Goal: Task Accomplishment & Management: Use online tool/utility

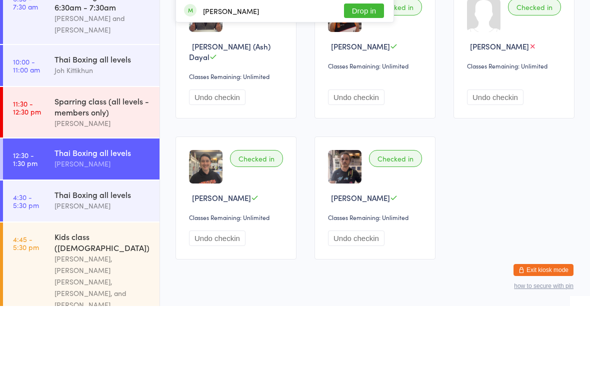
type input "[PERSON_NAME]"
click at [361, 31] on button "Drop in" at bounding box center [364, 32] width 40 height 15
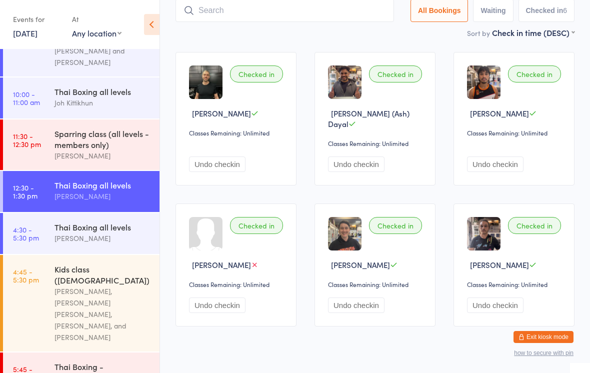
scroll to position [44, 0]
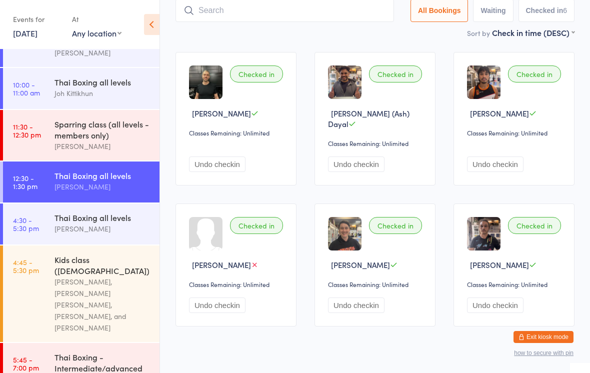
click at [112, 232] on div "[PERSON_NAME]" at bounding box center [103, 229] width 97 height 12
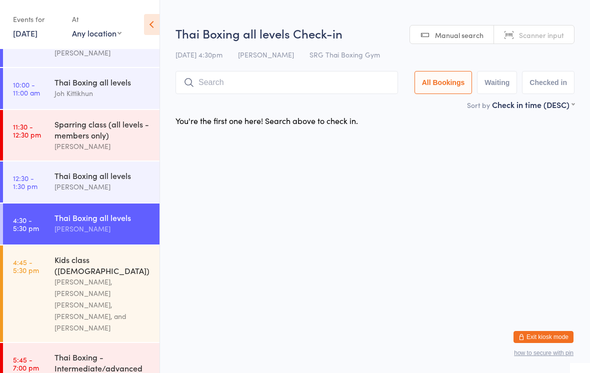
click at [292, 76] on input "search" at bounding box center [287, 82] width 223 height 23
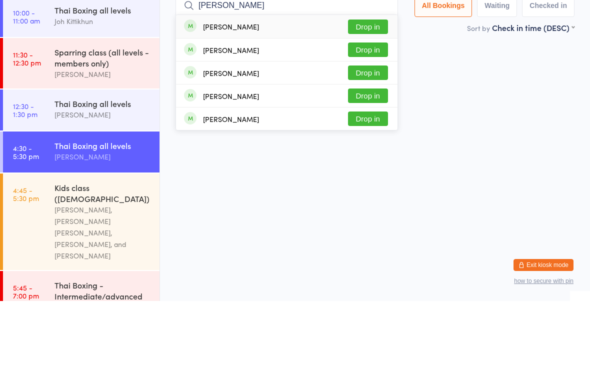
type input "[PERSON_NAME]"
click at [370, 92] on button "Drop in" at bounding box center [368, 99] width 40 height 15
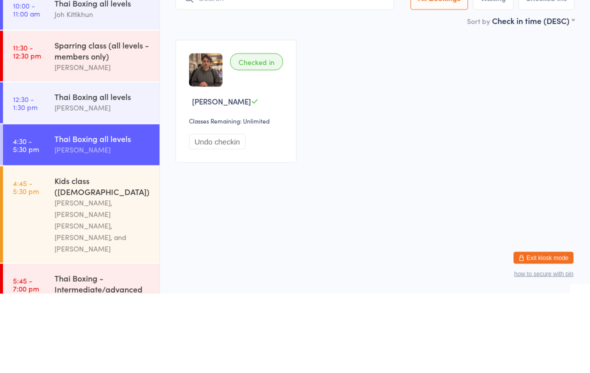
click at [126, 212] on div "Thai Boxing all levels" at bounding box center [103, 217] width 97 height 11
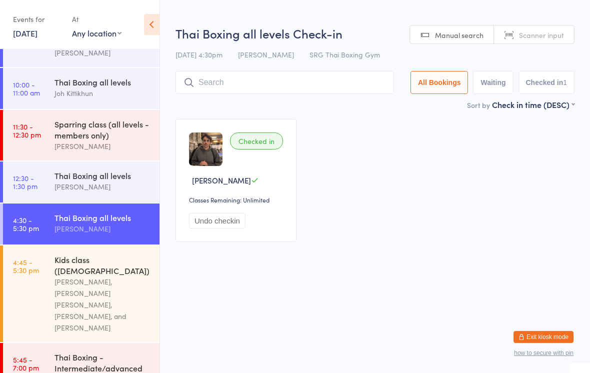
click at [300, 87] on input "search" at bounding box center [285, 82] width 219 height 23
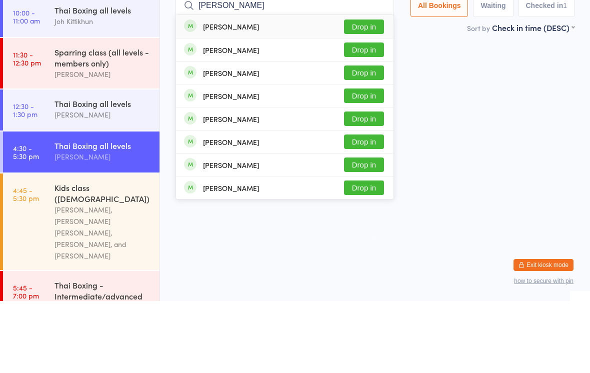
type input "[PERSON_NAME]"
click at [372, 115] on button "Drop in" at bounding box center [364, 122] width 40 height 15
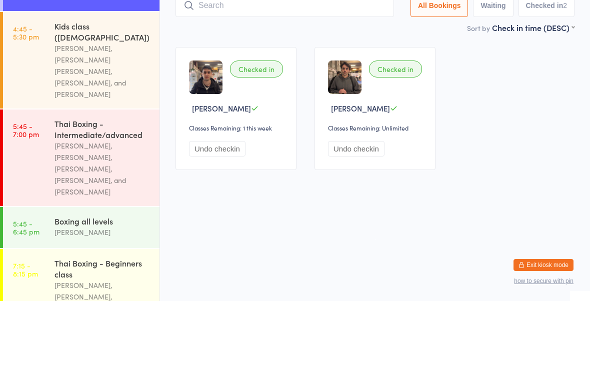
scroll to position [204, 0]
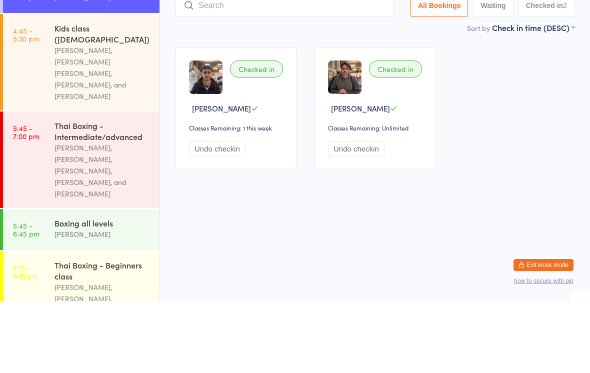
click at [79, 192] on div "Thai Boxing - Intermediate/advanced" at bounding box center [103, 203] width 97 height 22
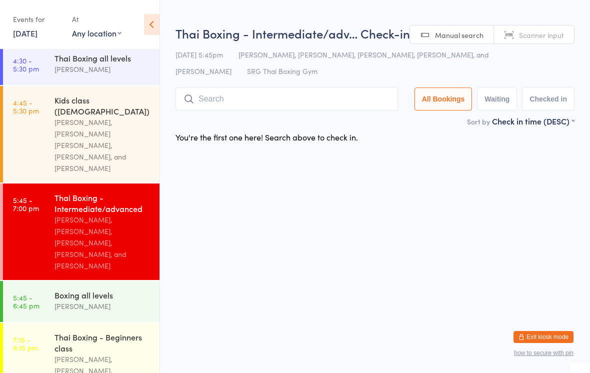
click at [337, 91] on input "search" at bounding box center [287, 99] width 223 height 23
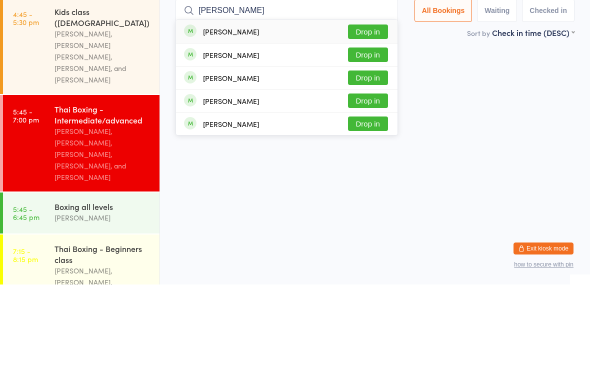
type input "[PERSON_NAME]"
click at [375, 113] on button "Drop in" at bounding box center [368, 120] width 40 height 15
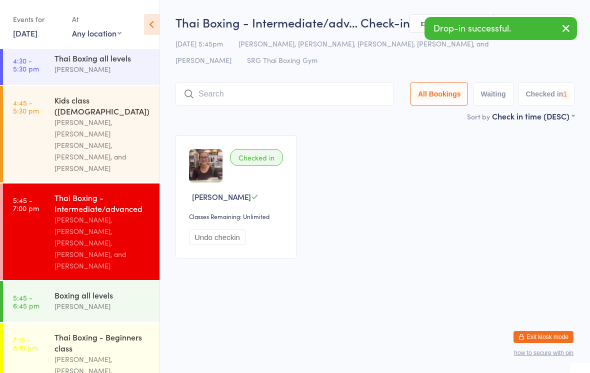
click at [87, 64] on div "Thai Boxing all levels" at bounding box center [103, 58] width 97 height 11
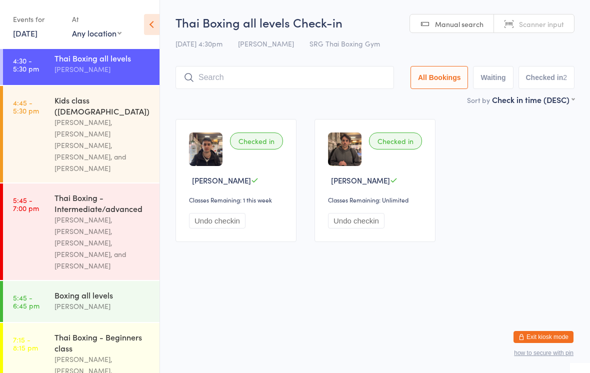
click at [218, 80] on input "search" at bounding box center [285, 77] width 219 height 23
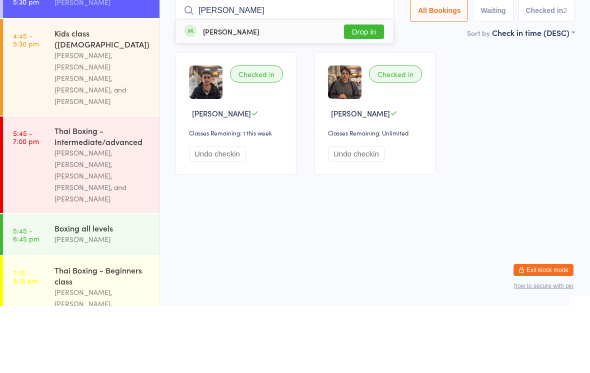
type input "[PERSON_NAME]"
click at [368, 92] on button "Drop in" at bounding box center [364, 99] width 40 height 15
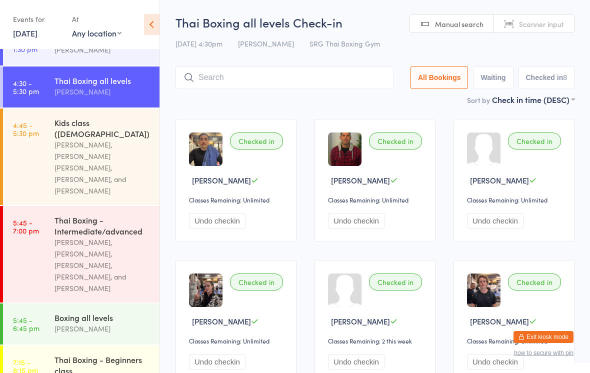
scroll to position [182, 0]
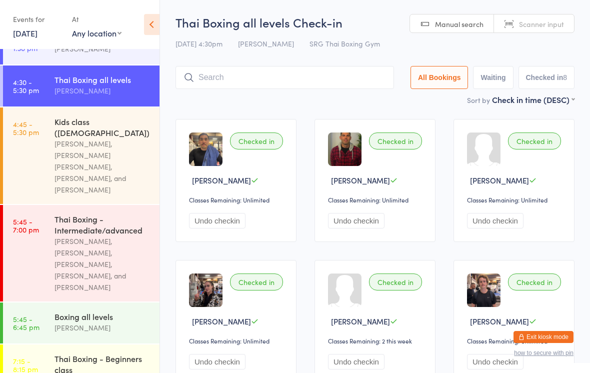
click at [233, 82] on input "search" at bounding box center [285, 77] width 219 height 23
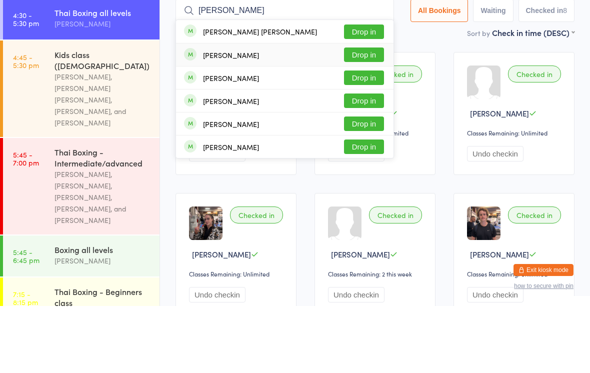
type input "[PERSON_NAME]"
click at [216, 117] on div "[PERSON_NAME]" at bounding box center [221, 122] width 75 height 11
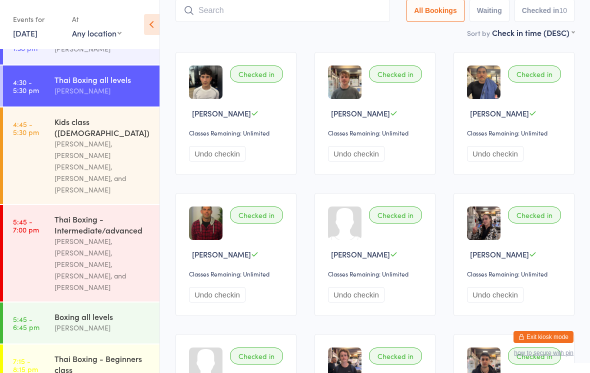
click at [321, 21] on input "search" at bounding box center [283, 10] width 215 height 23
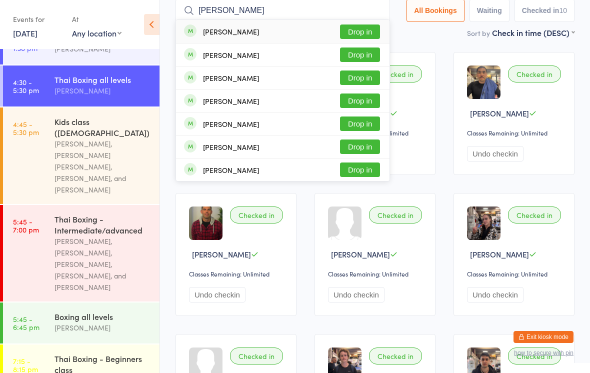
type input "[PERSON_NAME]"
click at [366, 27] on button "Drop in" at bounding box center [360, 32] width 40 height 15
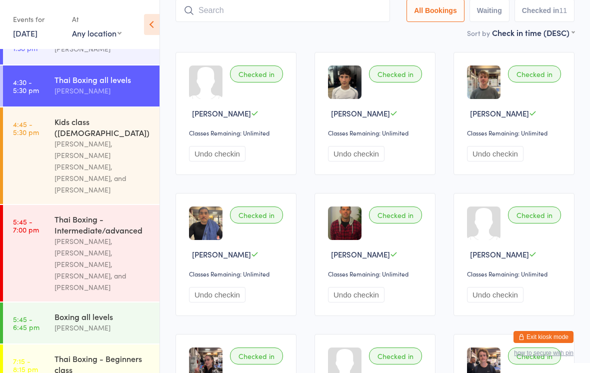
click at [285, 2] on input "search" at bounding box center [283, 10] width 215 height 23
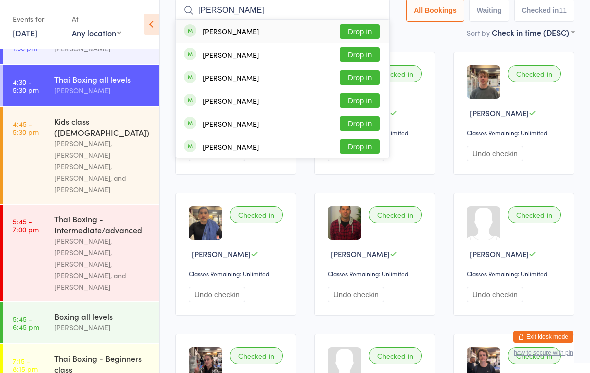
type input "[PERSON_NAME]"
click at [367, 30] on button "Drop in" at bounding box center [360, 32] width 40 height 15
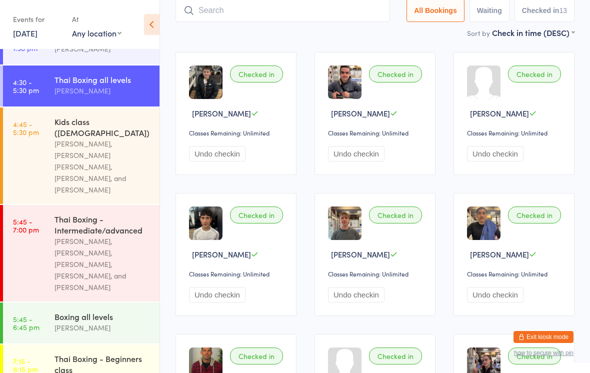
click at [101, 250] on div "[PERSON_NAME], [PERSON_NAME], [PERSON_NAME], [PERSON_NAME], and [PERSON_NAME]" at bounding box center [103, 265] width 97 height 58
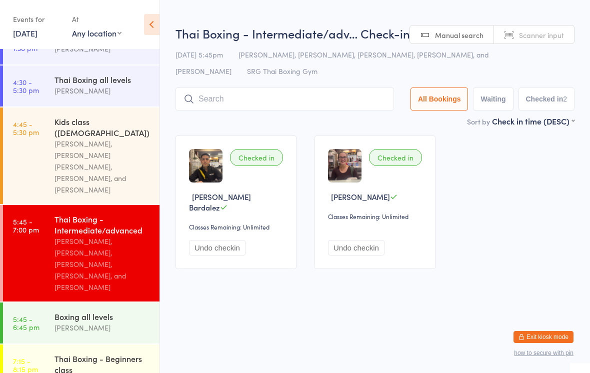
click at [323, 109] on input "search" at bounding box center [285, 99] width 219 height 23
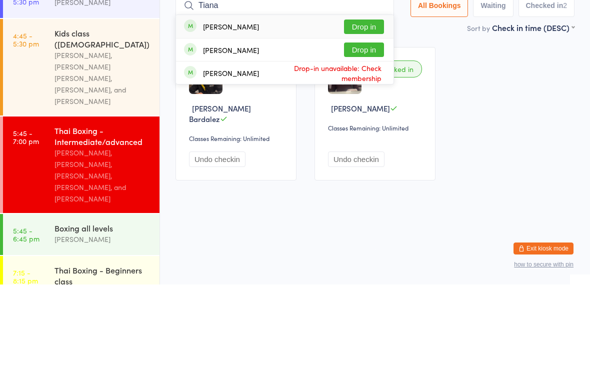
type input "Tiana"
click at [361, 108] on button "Drop in" at bounding box center [364, 115] width 40 height 15
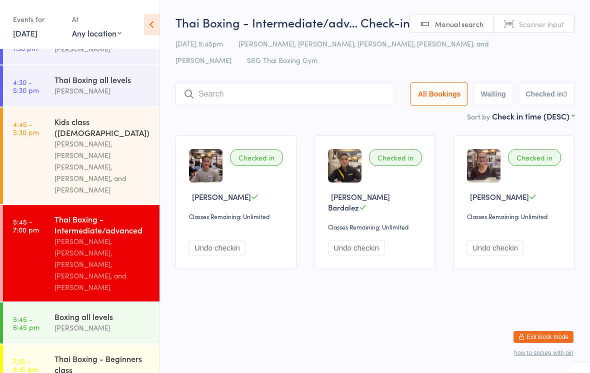
click at [87, 130] on div "Kids class ([DEMOGRAPHIC_DATA])" at bounding box center [103, 127] width 97 height 22
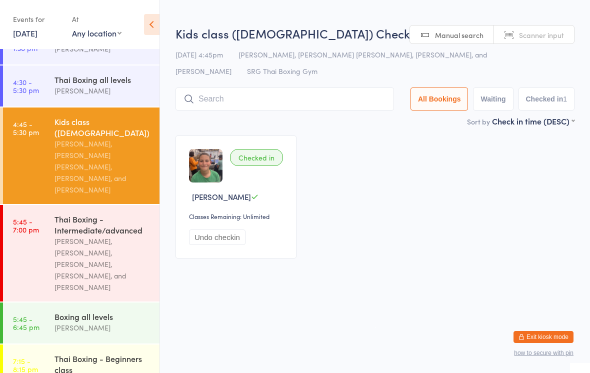
click at [302, 90] on input "search" at bounding box center [285, 99] width 219 height 23
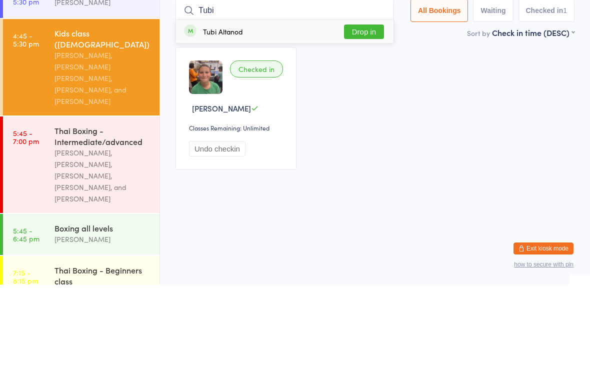
type input "Tubi"
click at [373, 113] on button "Drop in" at bounding box center [364, 120] width 40 height 15
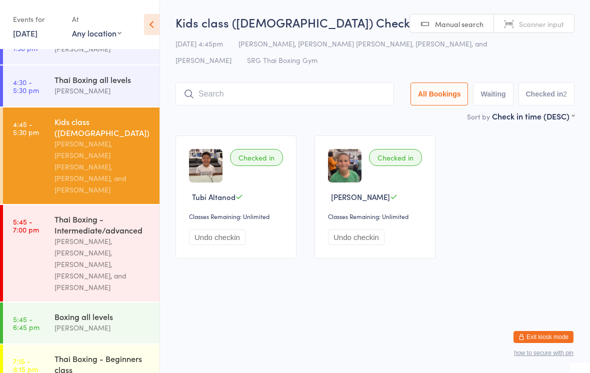
click at [81, 236] on div "[PERSON_NAME], [PERSON_NAME], [PERSON_NAME], [PERSON_NAME], and [PERSON_NAME]" at bounding box center [103, 265] width 97 height 58
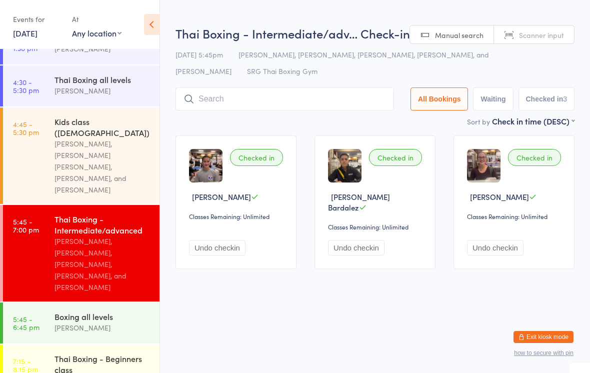
click at [355, 99] on input "search" at bounding box center [285, 99] width 219 height 23
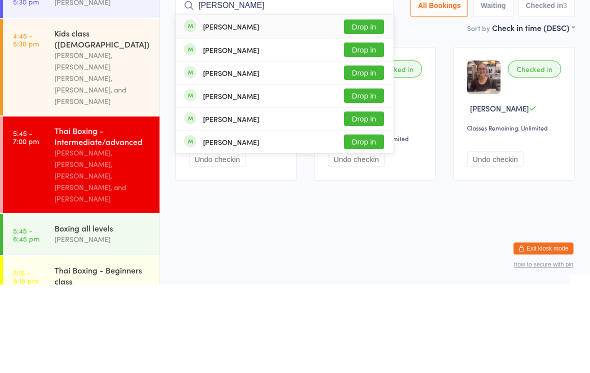
type input "[PERSON_NAME]"
click at [375, 108] on button "Drop in" at bounding box center [364, 115] width 40 height 15
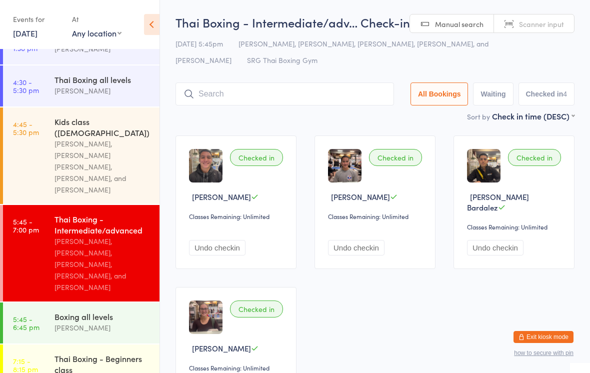
click at [304, 94] on input "search" at bounding box center [285, 94] width 219 height 23
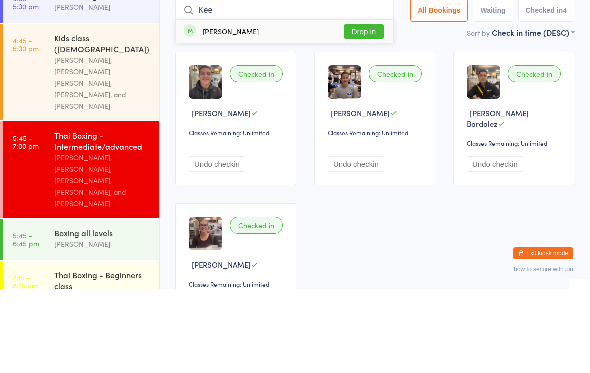
type input "Kee"
click at [367, 108] on button "Drop in" at bounding box center [364, 115] width 40 height 15
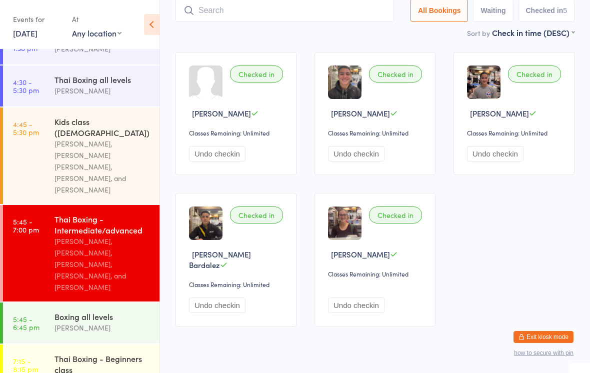
click at [271, 11] on input "search" at bounding box center [285, 10] width 219 height 23
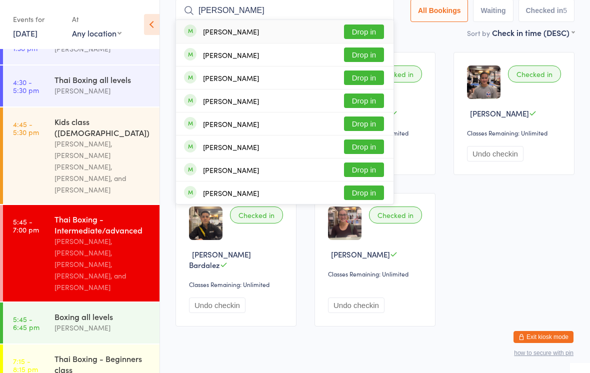
type input "[PERSON_NAME]"
click at [372, 28] on button "Drop in" at bounding box center [364, 32] width 40 height 15
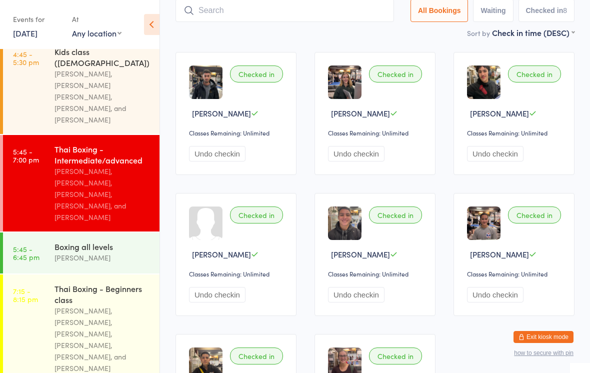
scroll to position [251, 0]
click at [112, 253] on div "[PERSON_NAME]" at bounding box center [103, 259] width 97 height 12
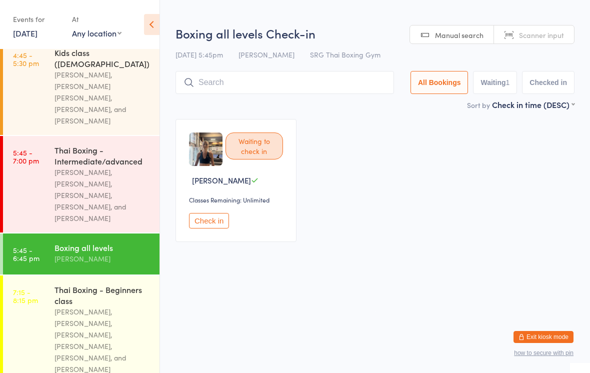
click at [218, 225] on button "Check in" at bounding box center [209, 221] width 40 height 16
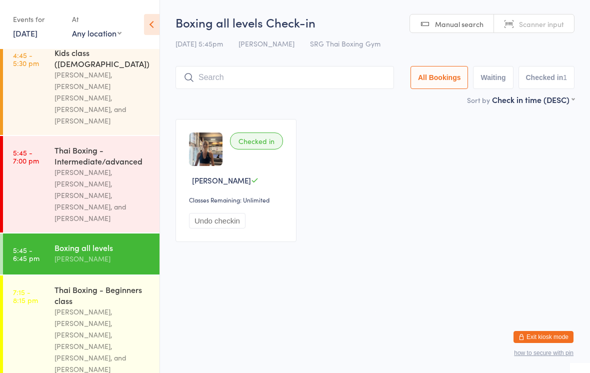
click at [291, 82] on input "search" at bounding box center [285, 77] width 219 height 23
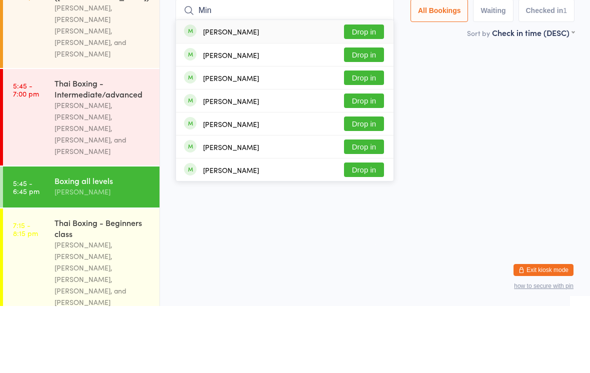
type input "Min"
click at [365, 92] on button "Drop in" at bounding box center [364, 99] width 40 height 15
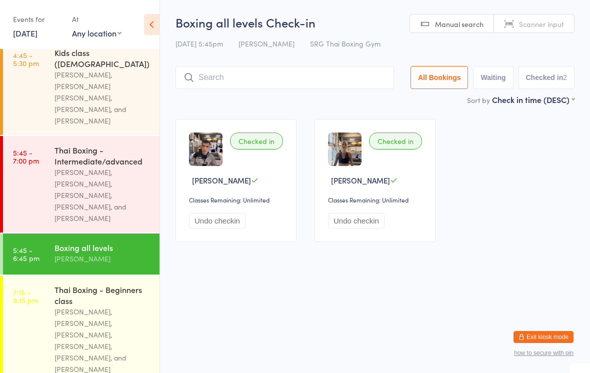
click at [373, 79] on input "search" at bounding box center [285, 77] width 219 height 23
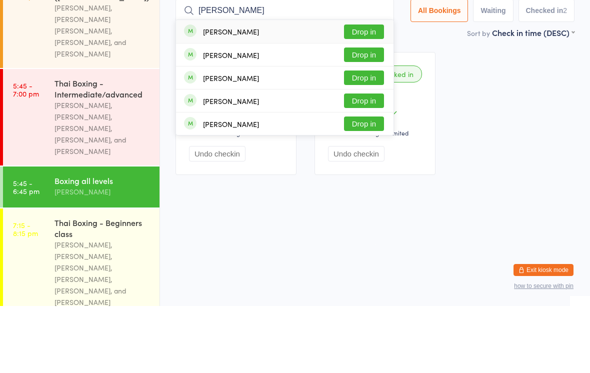
type input "[PERSON_NAME]"
click at [310, 87] on div "[PERSON_NAME] Drop in" at bounding box center [285, 98] width 218 height 23
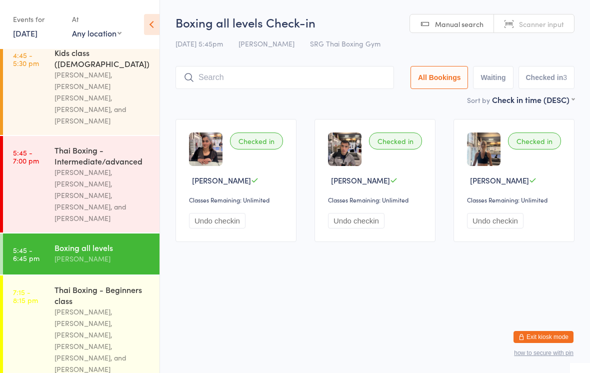
click at [214, 70] on input "search" at bounding box center [285, 77] width 219 height 23
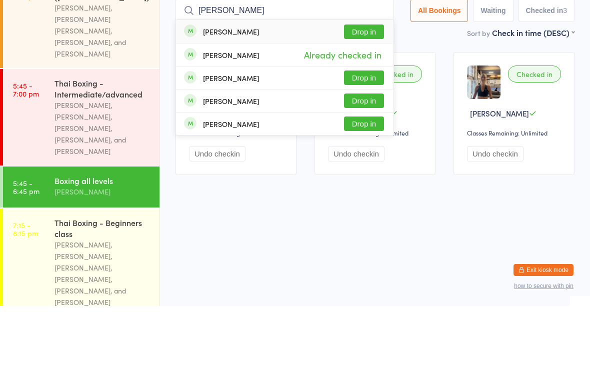
type input "[PERSON_NAME]"
click at [351, 92] on button "Drop in" at bounding box center [364, 99] width 40 height 15
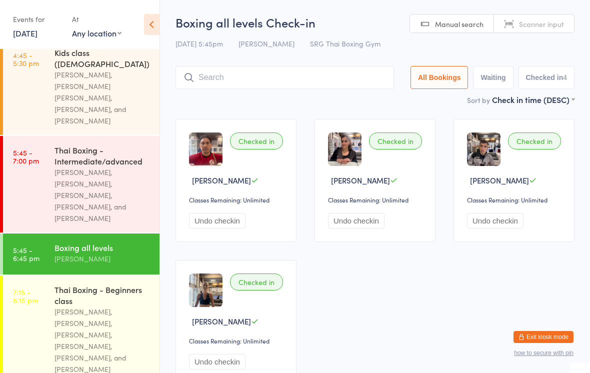
click at [94, 167] on div "[PERSON_NAME], [PERSON_NAME], [PERSON_NAME], [PERSON_NAME], and [PERSON_NAME]" at bounding box center [103, 196] width 97 height 58
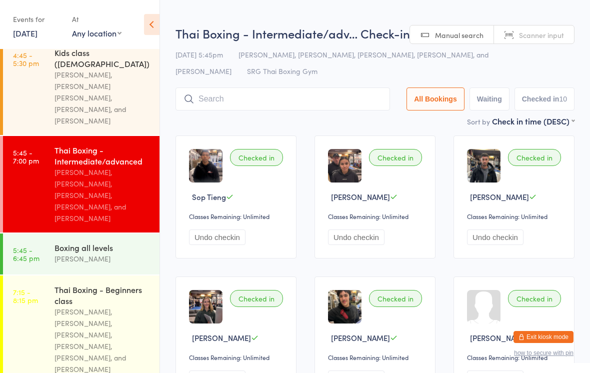
click at [292, 78] on div "[DATE] 5:45pm [PERSON_NAME], [PERSON_NAME], [PERSON_NAME], [PERSON_NAME], and […" at bounding box center [375, 63] width 399 height 33
click at [297, 100] on input "search" at bounding box center [283, 99] width 215 height 23
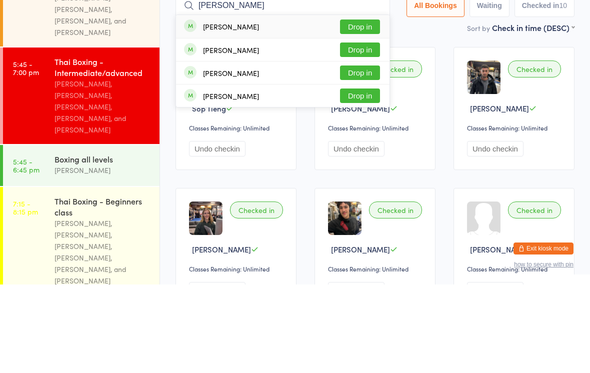
type input "[PERSON_NAME]"
click at [358, 108] on button "Drop in" at bounding box center [360, 115] width 40 height 15
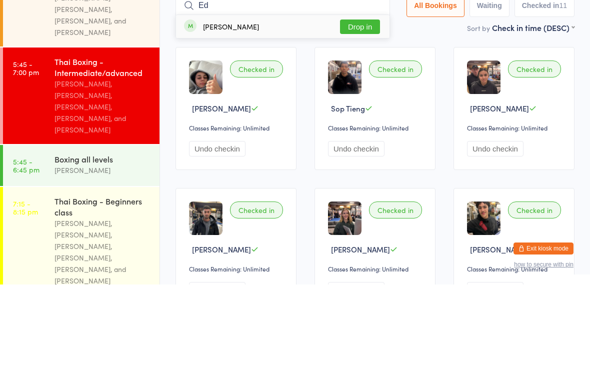
type input "Ed"
click at [371, 108] on button "Drop in" at bounding box center [360, 115] width 40 height 15
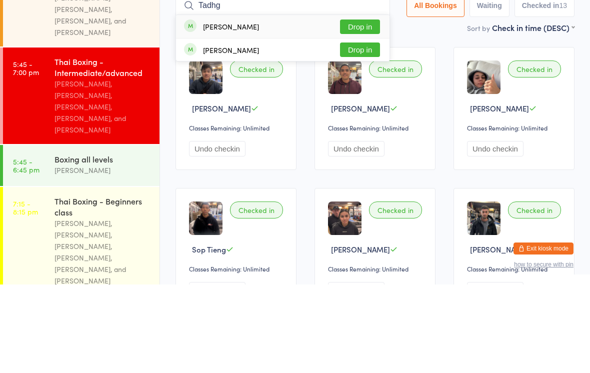
type input "Tadhg"
click at [371, 108] on button "Drop in" at bounding box center [360, 115] width 40 height 15
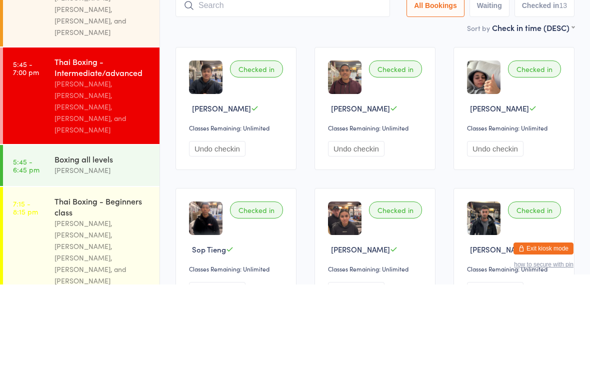
scroll to position [89, 0]
